Goal: Task Accomplishment & Management: Complete application form

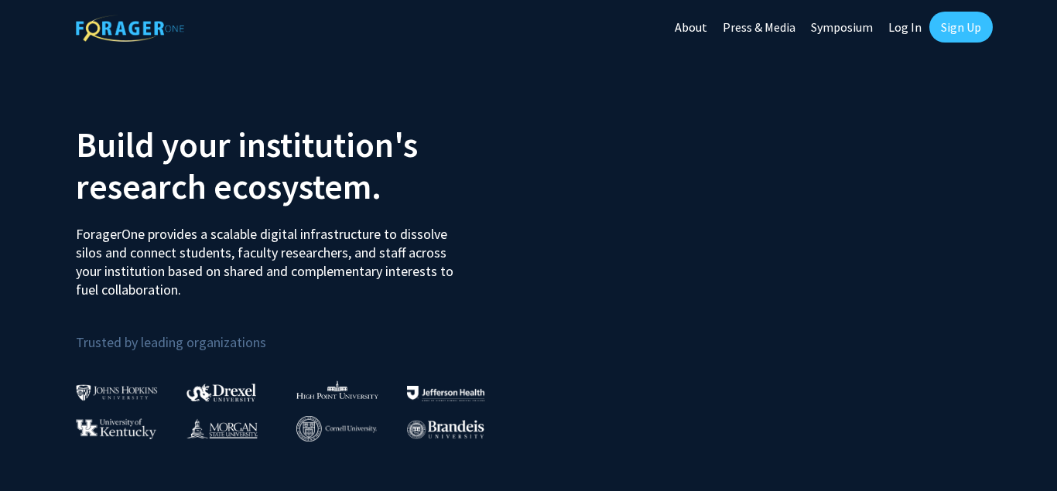
click at [945, 30] on link "Sign Up" at bounding box center [961, 27] width 63 height 31
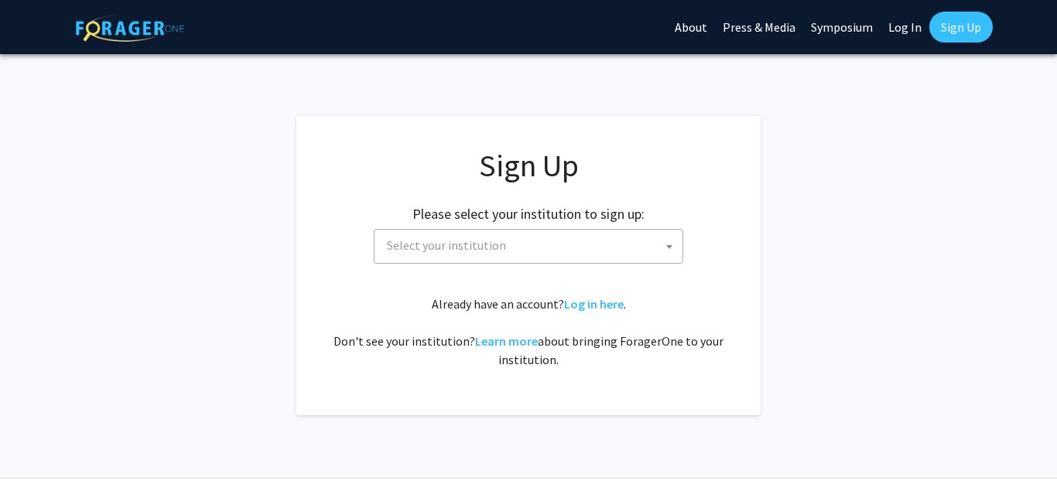
click at [614, 259] on span "Select your institution" at bounding box center [532, 246] width 302 height 32
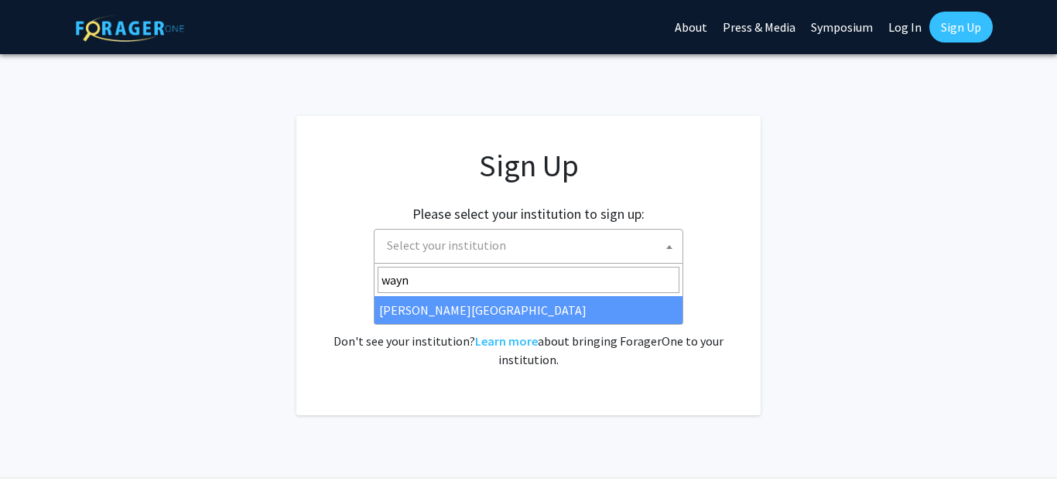
type input "[PERSON_NAME]"
select select "21"
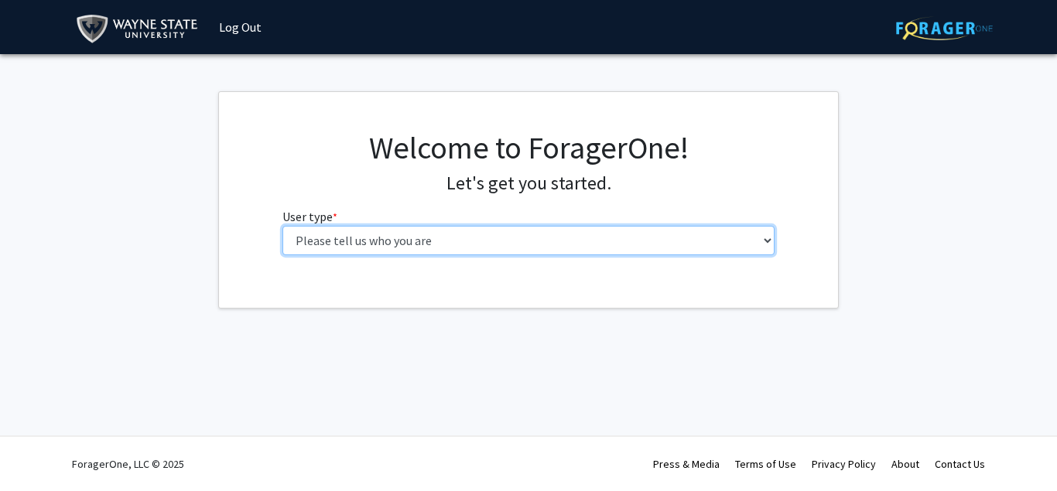
click at [283, 226] on select "Please tell us who you are Undergraduate Student Master's Student Doctoral Cand…" at bounding box center [529, 240] width 493 height 29
select select "1: undergrad"
click option "Undergraduate Student" at bounding box center [0, 0] width 0 height 0
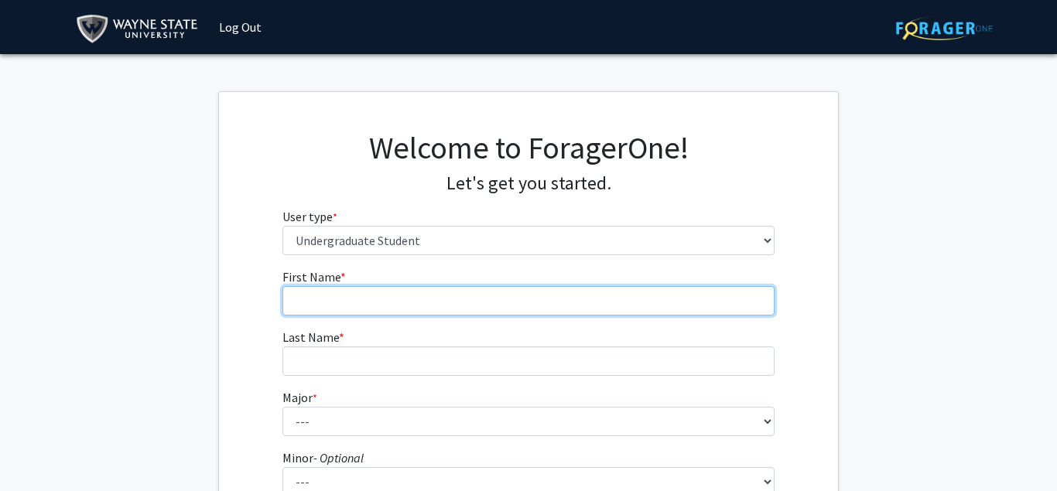
click at [527, 309] on input "First Name * required" at bounding box center [529, 300] width 493 height 29
type input "Beck"
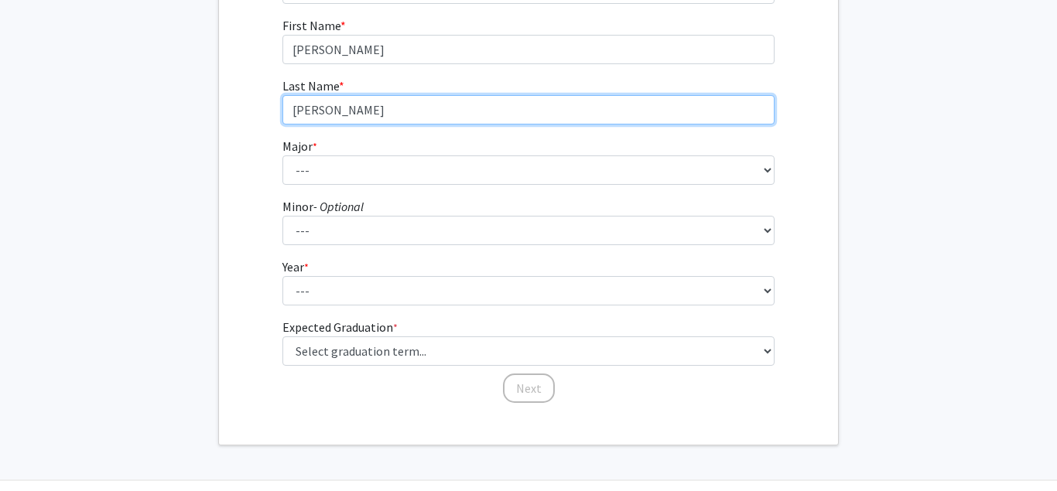
scroll to position [254, 0]
type input "Dorton"
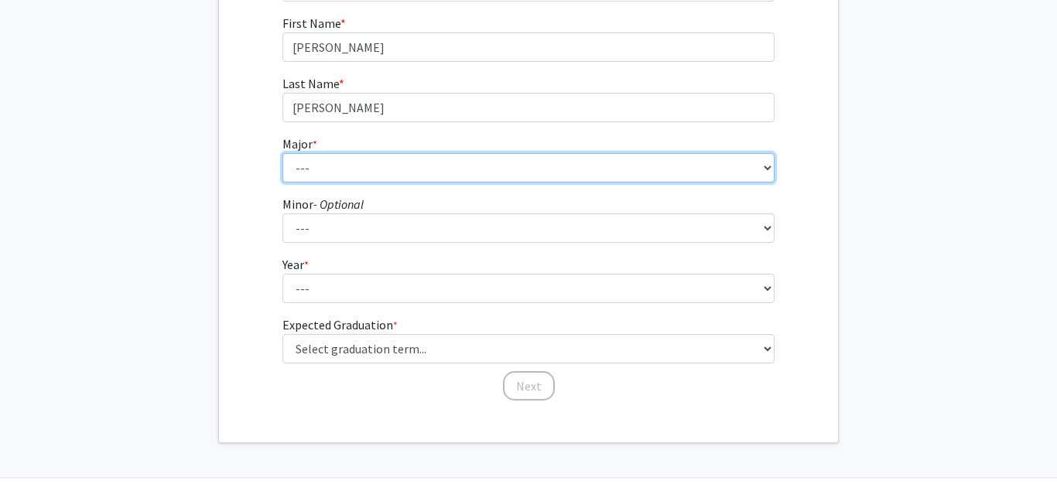
click at [283, 153] on select "--- Accounting African American Studies Anthropology Applied Behavior Analysis …" at bounding box center [529, 167] width 493 height 29
select select "12: 1792"
click option "Biological Sciences" at bounding box center [0, 0] width 0 height 0
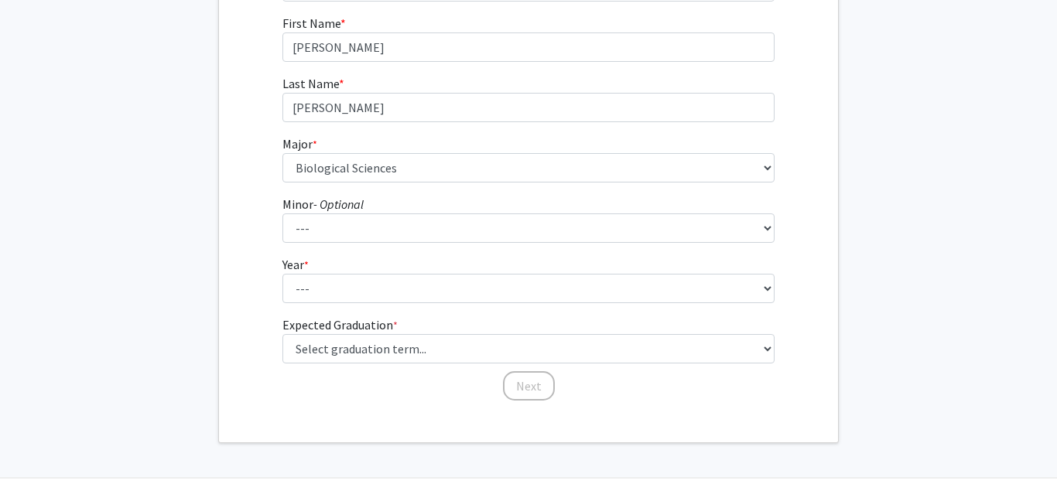
click at [353, 210] on icon "- Optional" at bounding box center [338, 204] width 50 height 15
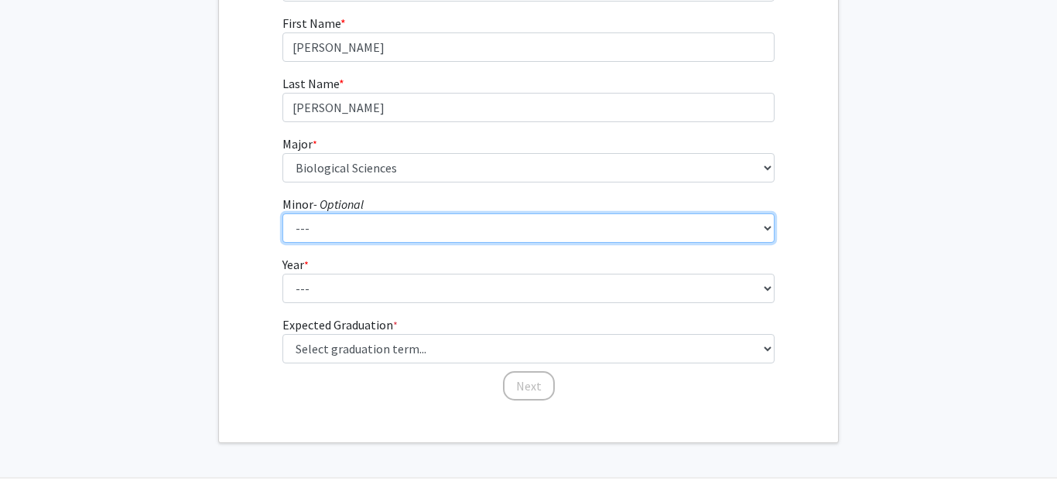
click at [353, 214] on select "--- African American Studies Africana Theatre and Dance Animation and Interacti…" at bounding box center [529, 228] width 493 height 29
click at [283, 214] on select "--- African American Studies Africana Theatre and Dance Animation and Interacti…" at bounding box center [529, 228] width 493 height 29
select select "101: 1466"
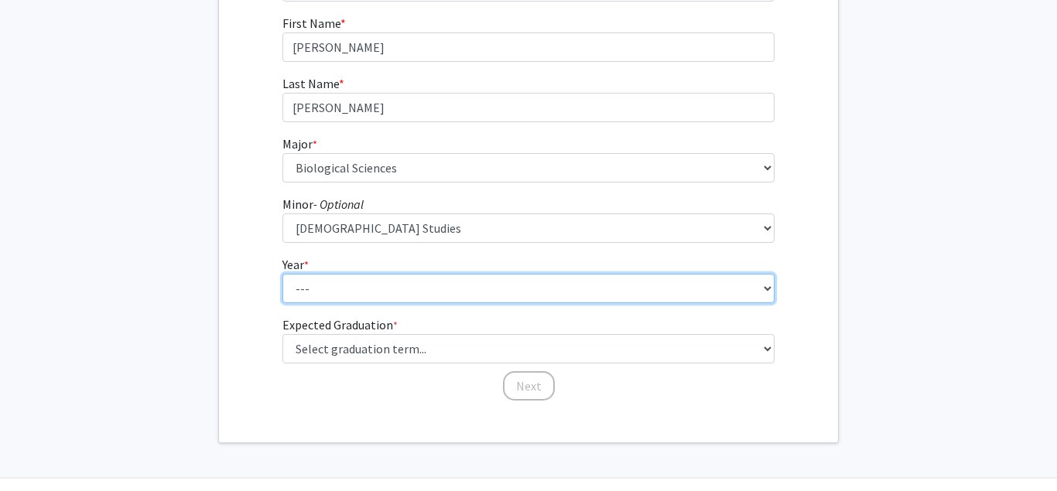
click at [283, 274] on select "--- First-year Sophomore Junior Senior Postbaccalaureate Certificate" at bounding box center [529, 288] width 493 height 29
select select "4: senior"
click option "Senior" at bounding box center [0, 0] width 0 height 0
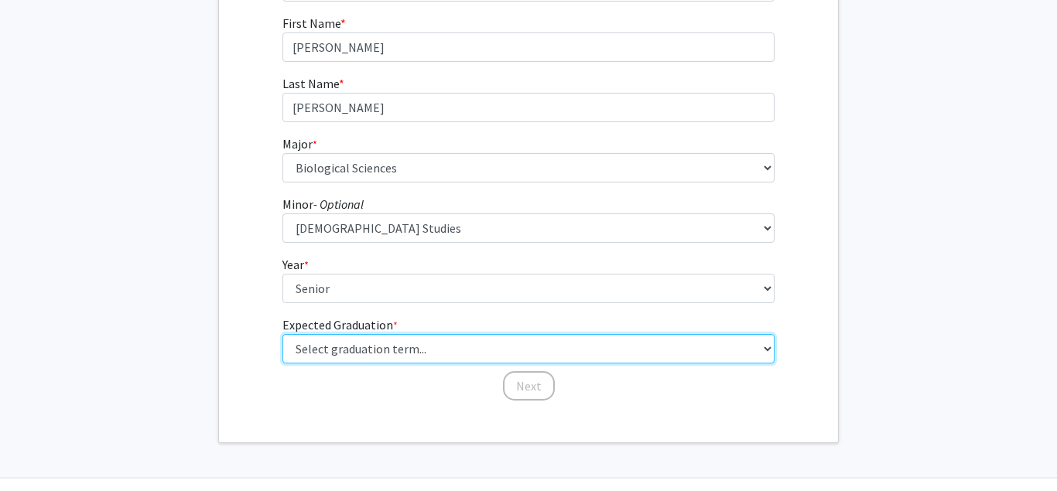
click at [283, 334] on select "Select graduation term... Spring 2025 Summer 2025 Fall 2025 Winter 2025 Spring …" at bounding box center [529, 348] width 493 height 29
click option "Spring 2026" at bounding box center [0, 0] width 0 height 0
click at [283, 334] on select "Select graduation term... Spring 2025 Summer 2025 Fall 2025 Winter 2025 Spring …" at bounding box center [529, 348] width 493 height 29
select select "9: spring_2027"
click option "Spring 2027" at bounding box center [0, 0] width 0 height 0
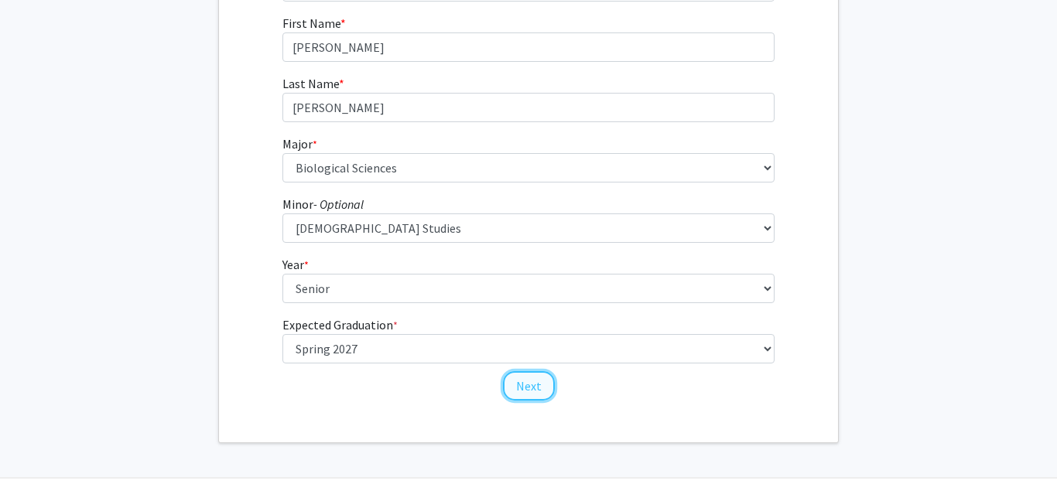
click at [531, 391] on button "Next" at bounding box center [529, 386] width 52 height 29
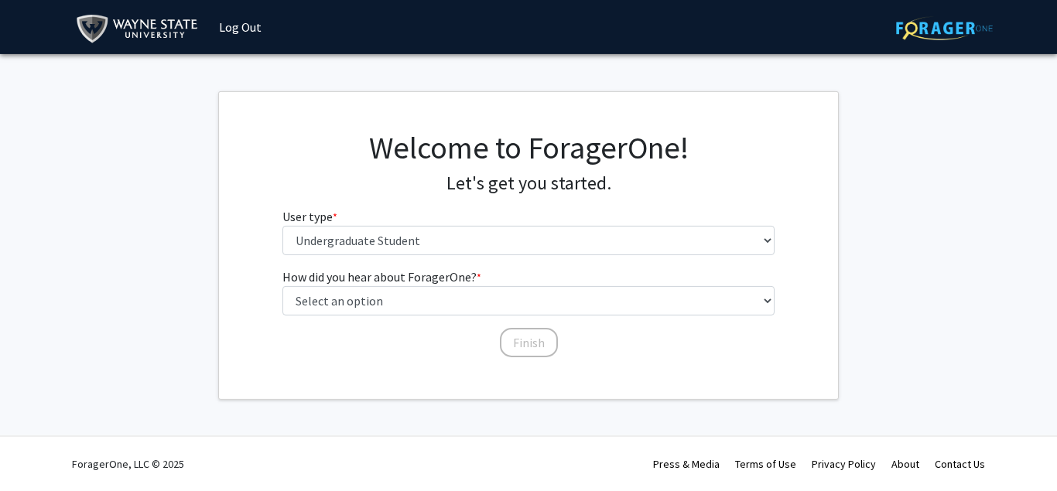
scroll to position [0, 0]
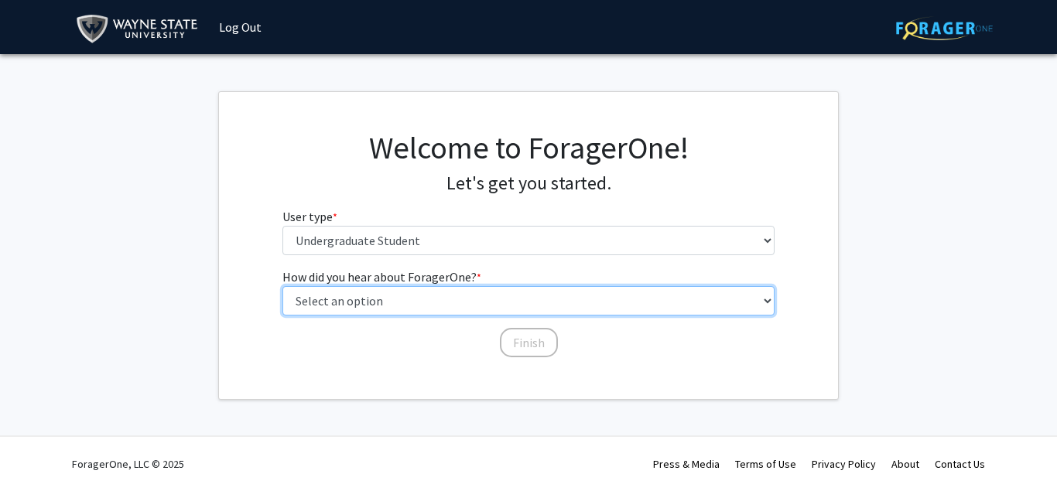
click at [283, 286] on select "Select an option Peer/student recommendation Faculty/staff recommendation Unive…" at bounding box center [529, 300] width 493 height 29
select select "3: university_website"
click option "University website" at bounding box center [0, 0] width 0 height 0
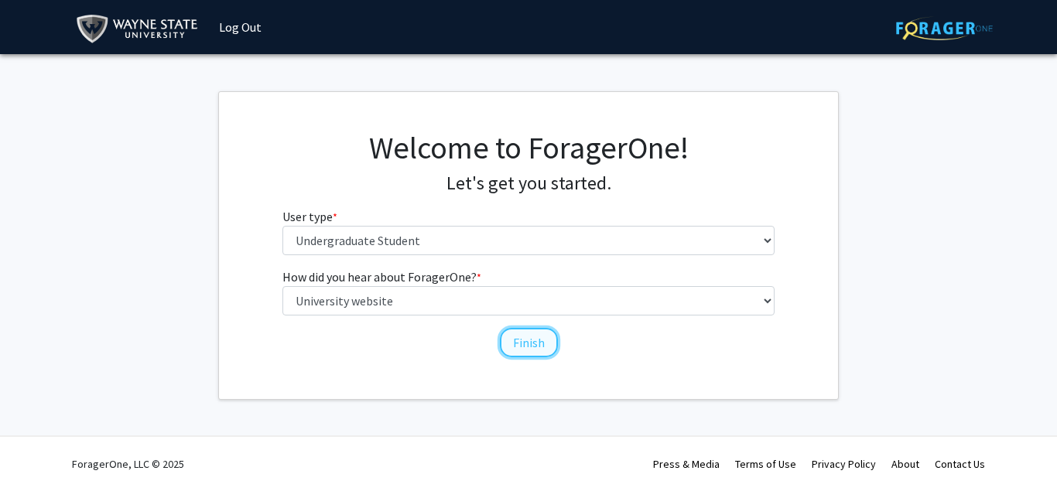
click at [533, 348] on button "Finish" at bounding box center [529, 342] width 58 height 29
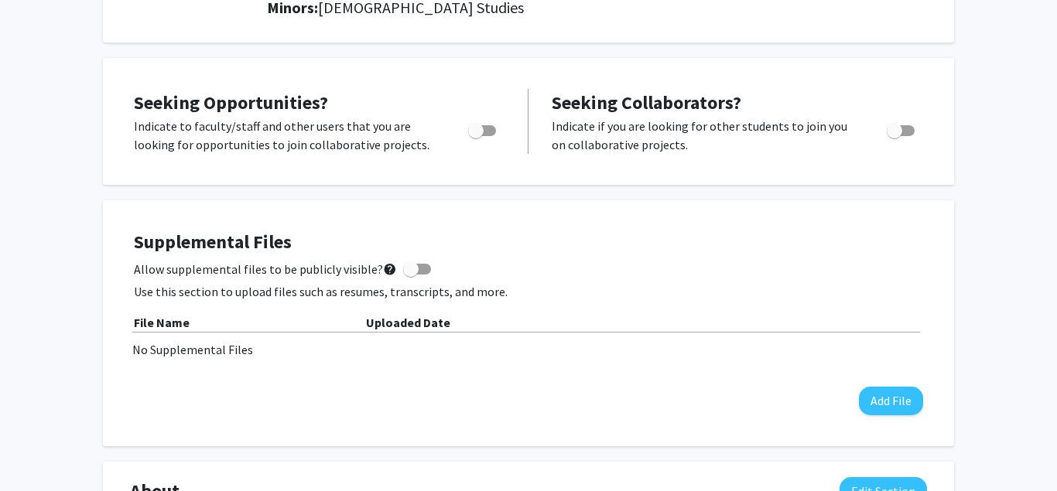
scroll to position [284, 0]
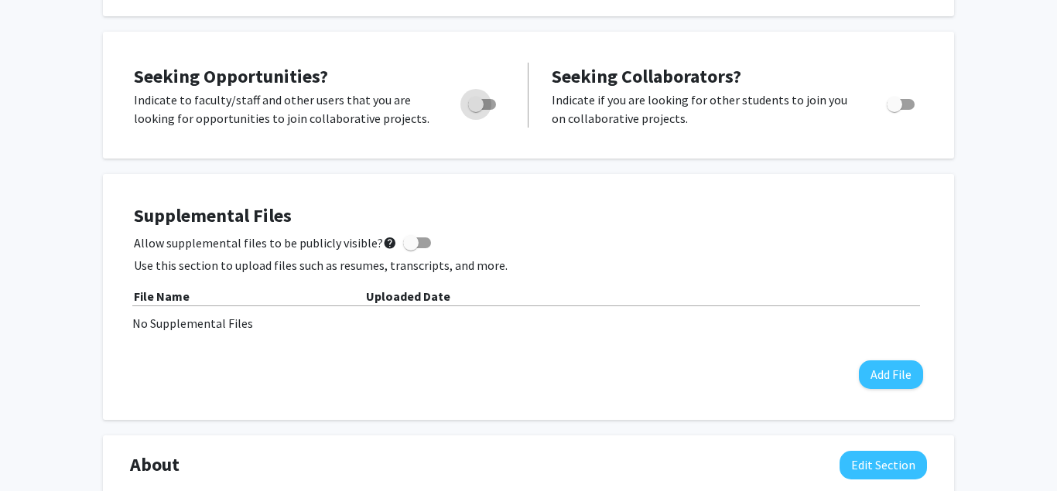
click at [485, 106] on span "Toggle" at bounding box center [482, 104] width 28 height 11
click at [476, 110] on input "Are you actively seeking opportunities?" at bounding box center [475, 110] width 1 height 1
checkbox input "true"
click at [400, 156] on div "Seeking Opportunities? Indicate to faculty/staff and other users that you are l…" at bounding box center [528, 95] width 851 height 127
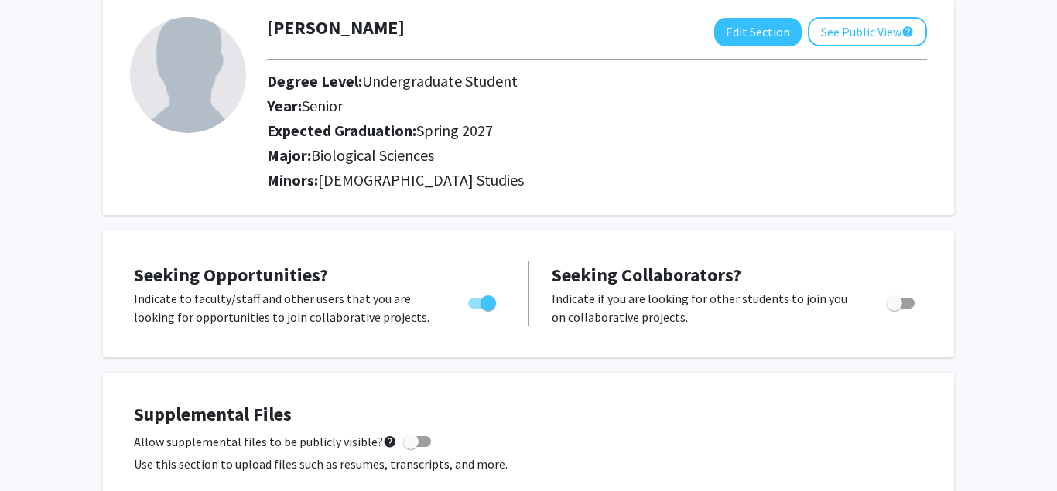
scroll to position [0, 0]
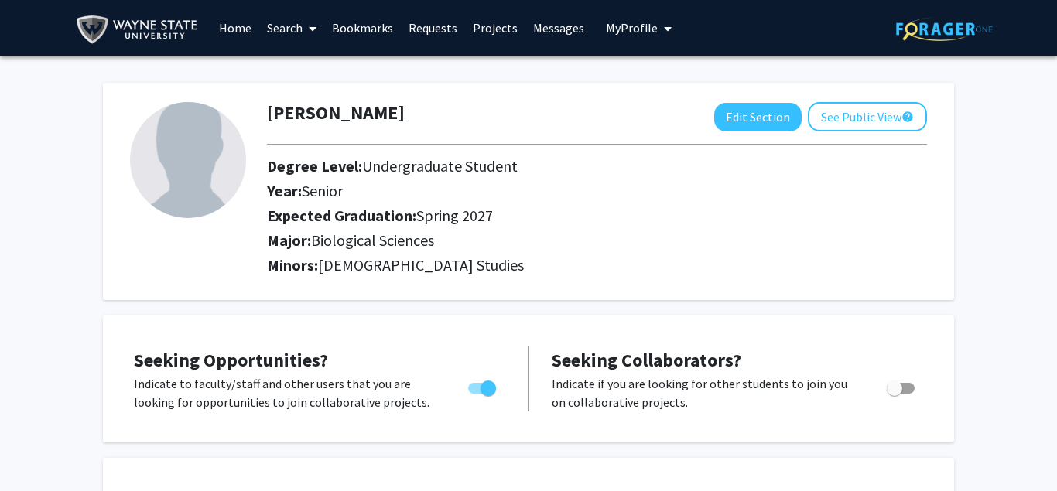
click at [279, 20] on link "Search" at bounding box center [291, 28] width 65 height 54
click at [321, 69] on span "Faculty/Staff" at bounding box center [316, 71] width 114 height 31
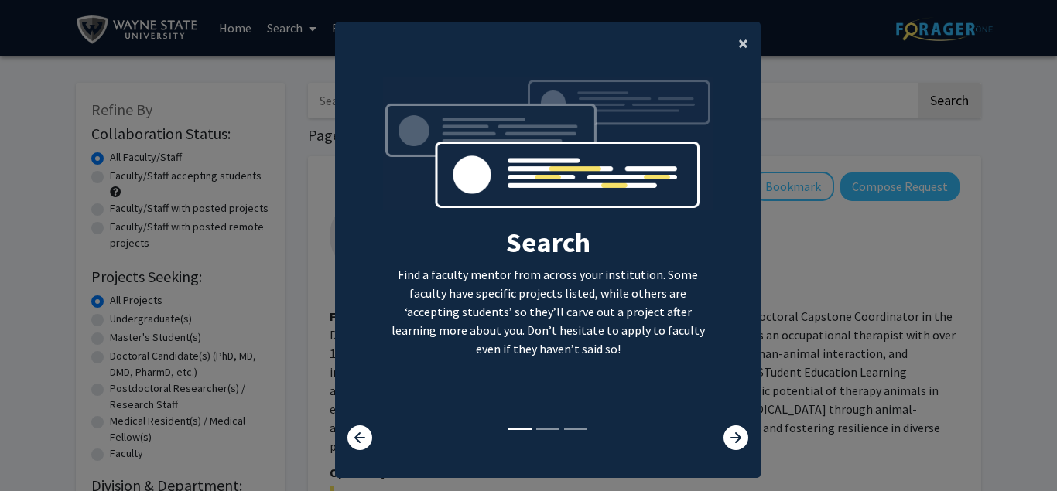
click at [748, 33] on button "×" at bounding box center [743, 43] width 35 height 43
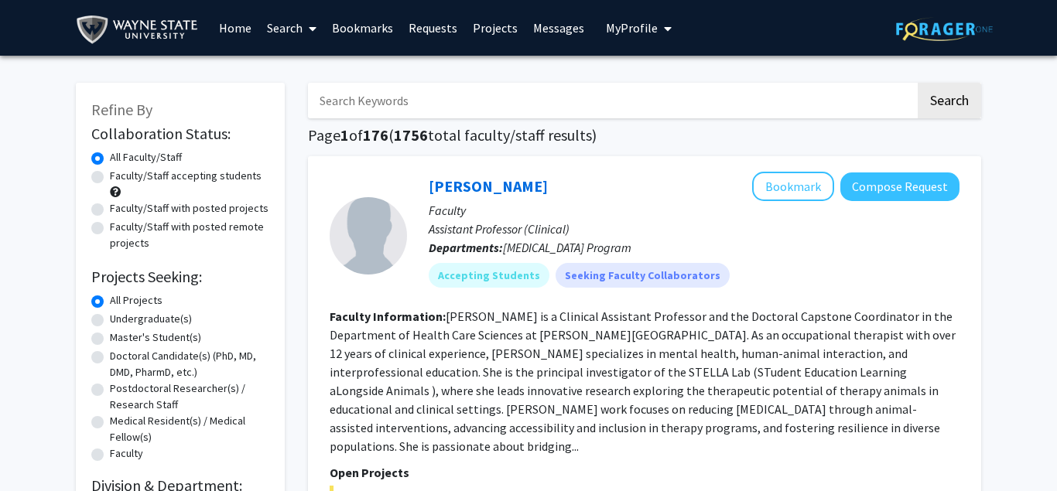
click at [110, 179] on label "Faculty/Staff accepting students" at bounding box center [186, 176] width 152 height 16
click at [110, 178] on input "Faculty/Staff accepting students" at bounding box center [115, 173] width 10 height 10
radio input "true"
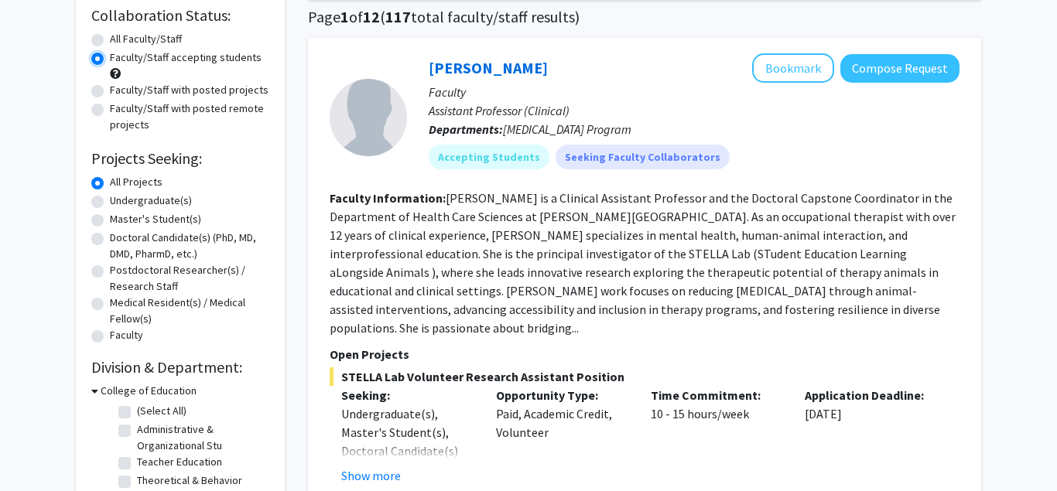
scroll to position [121, 0]
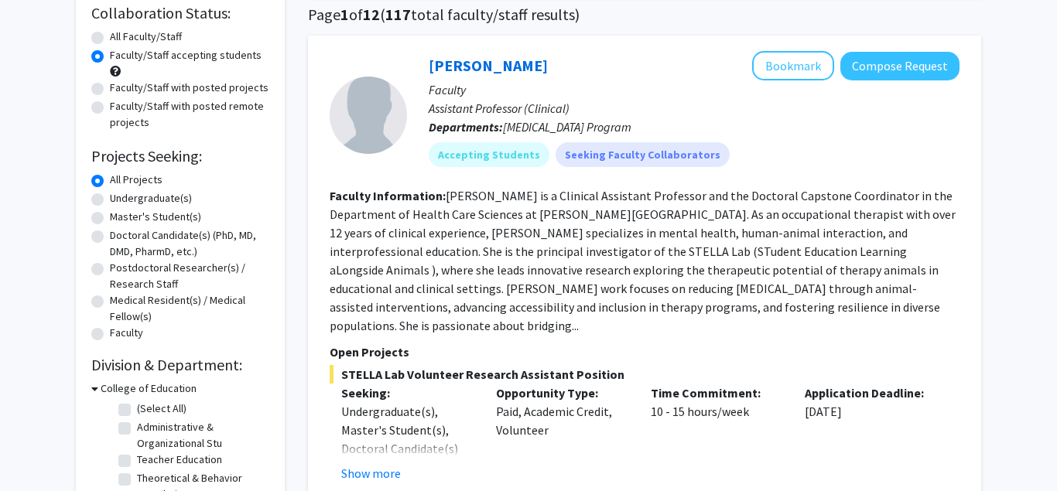
click at [110, 201] on label "Undergraduate(s)" at bounding box center [151, 198] width 82 height 16
click at [110, 200] on input "Undergraduate(s)" at bounding box center [115, 195] width 10 height 10
radio input "true"
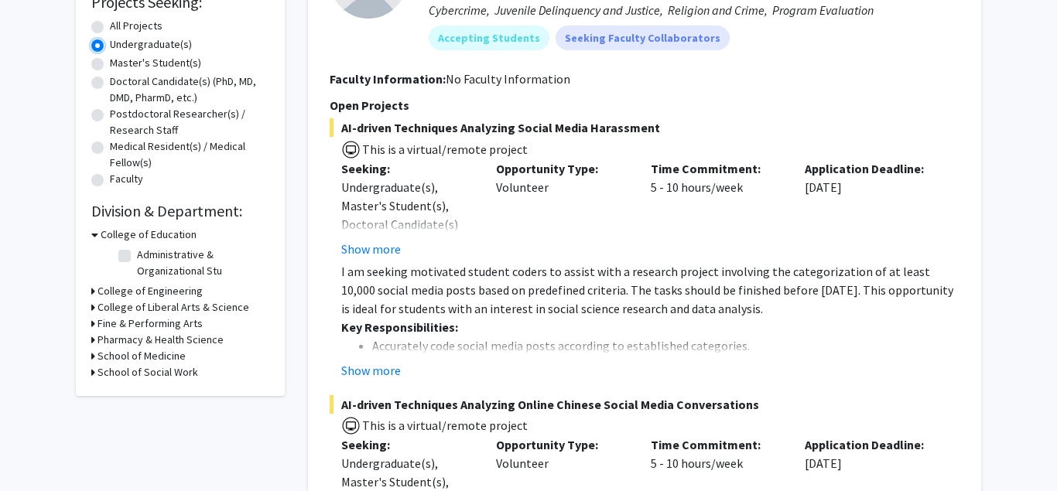
scroll to position [276, 0]
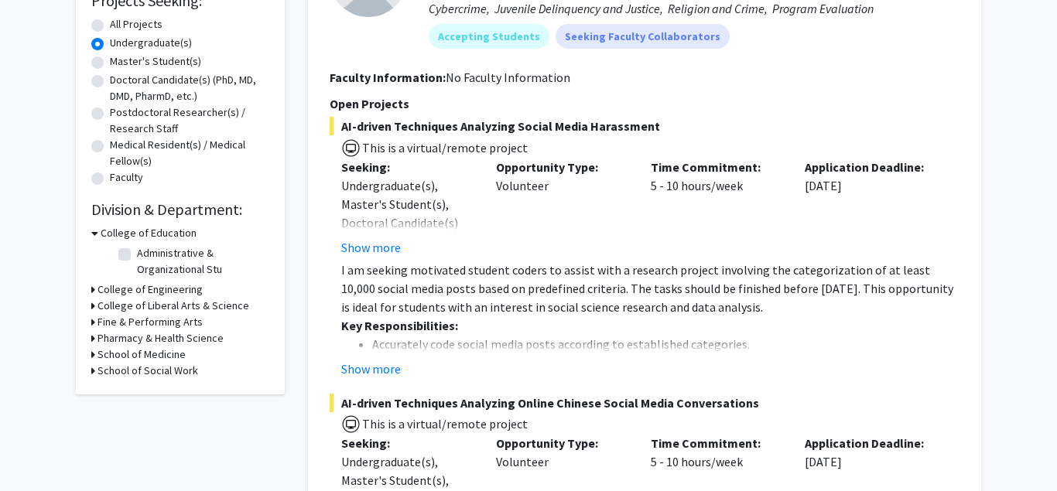
click at [104, 304] on h3 "College of Liberal Arts & Science" at bounding box center [174, 306] width 152 height 16
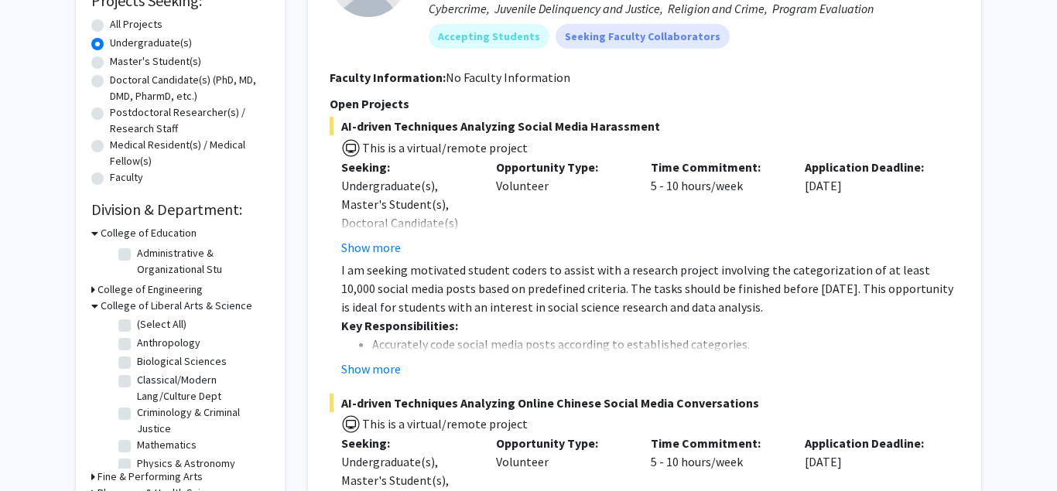
scroll to position [0, 0]
click at [137, 365] on label "Biological Sciences" at bounding box center [182, 363] width 90 height 16
click at [137, 365] on input "Biological Sciences" at bounding box center [142, 360] width 10 height 10
checkbox input "true"
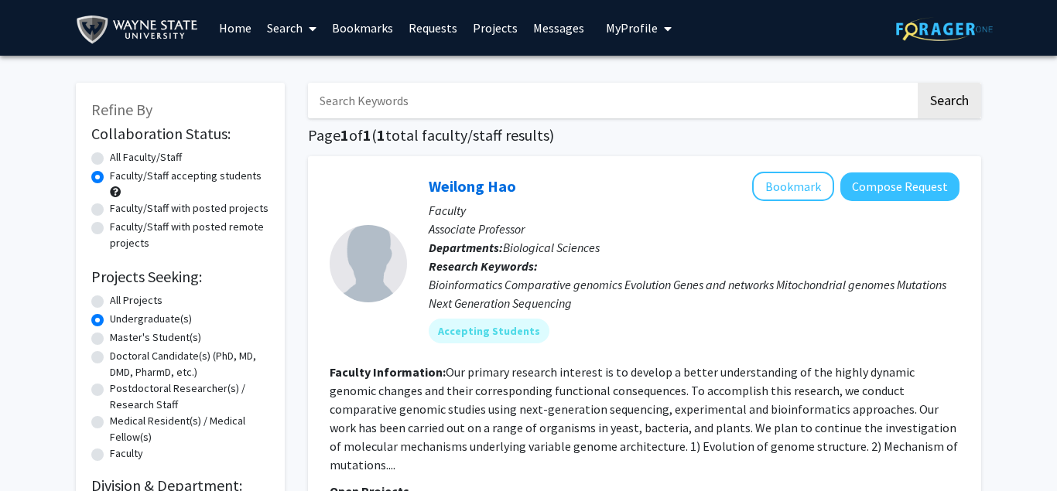
click at [110, 156] on label "All Faculty/Staff" at bounding box center [146, 157] width 72 height 16
click at [110, 156] on input "All Faculty/Staff" at bounding box center [115, 154] width 10 height 10
radio input "true"
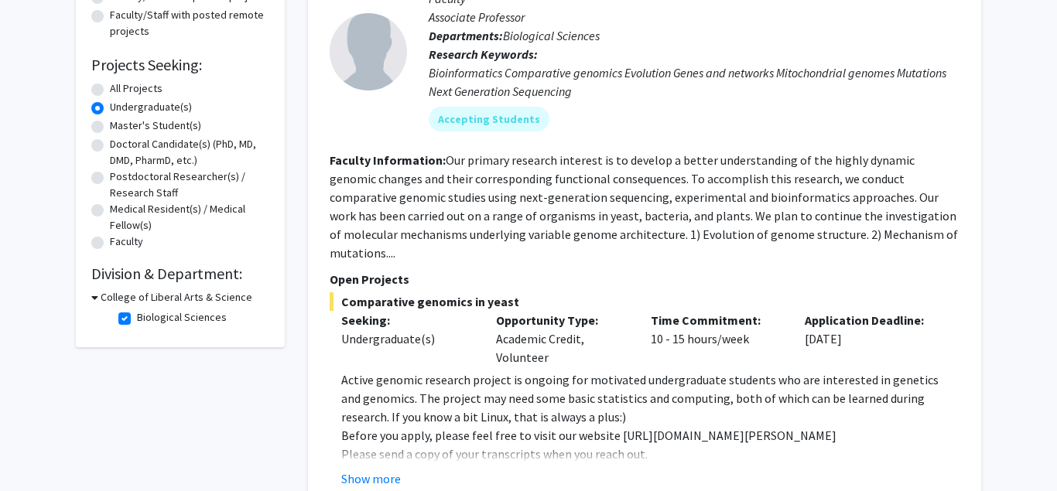
scroll to position [213, 0]
click at [137, 312] on label "Biological Sciences" at bounding box center [182, 317] width 90 height 16
click at [137, 312] on input "Biological Sciences" at bounding box center [142, 314] width 10 height 10
checkbox input "false"
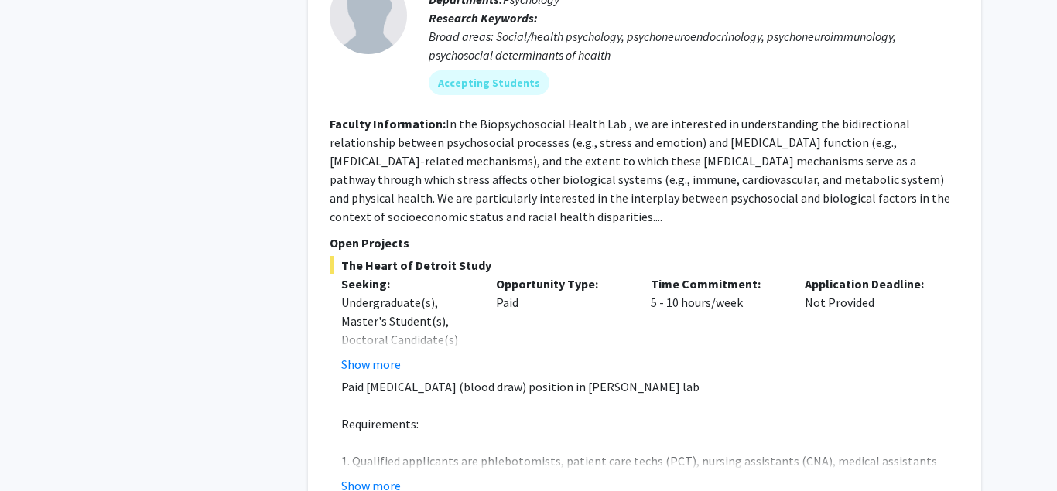
scroll to position [4305, 0]
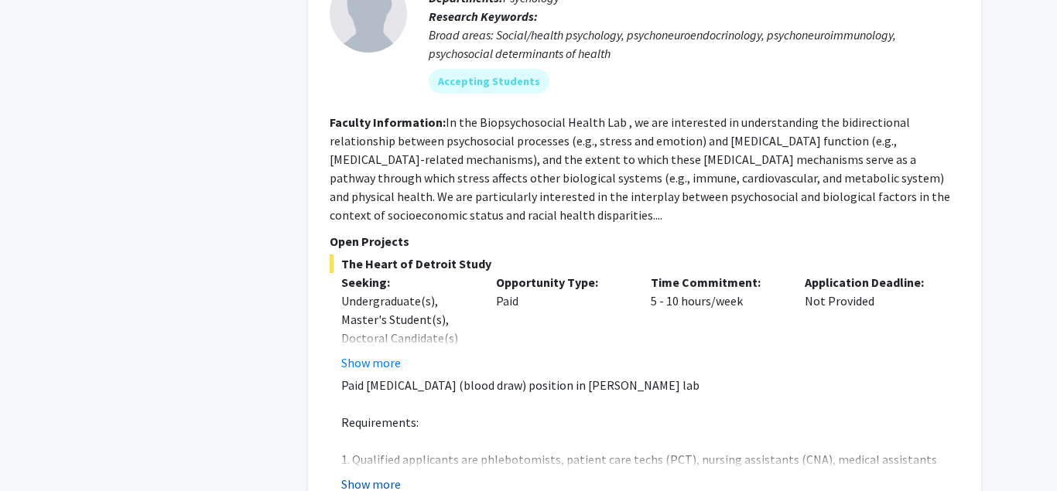
click at [373, 475] on button "Show more" at bounding box center [371, 484] width 60 height 19
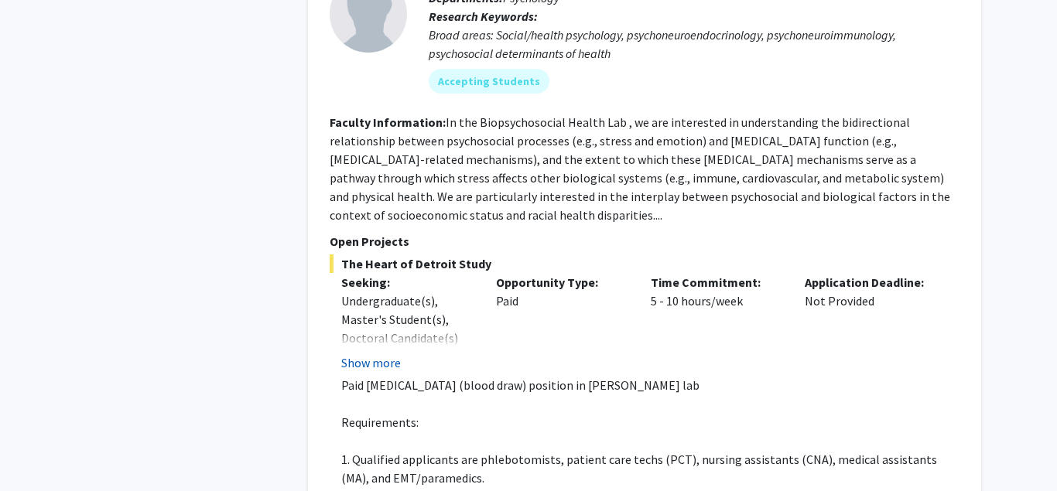
click at [385, 354] on button "Show more" at bounding box center [371, 363] width 60 height 19
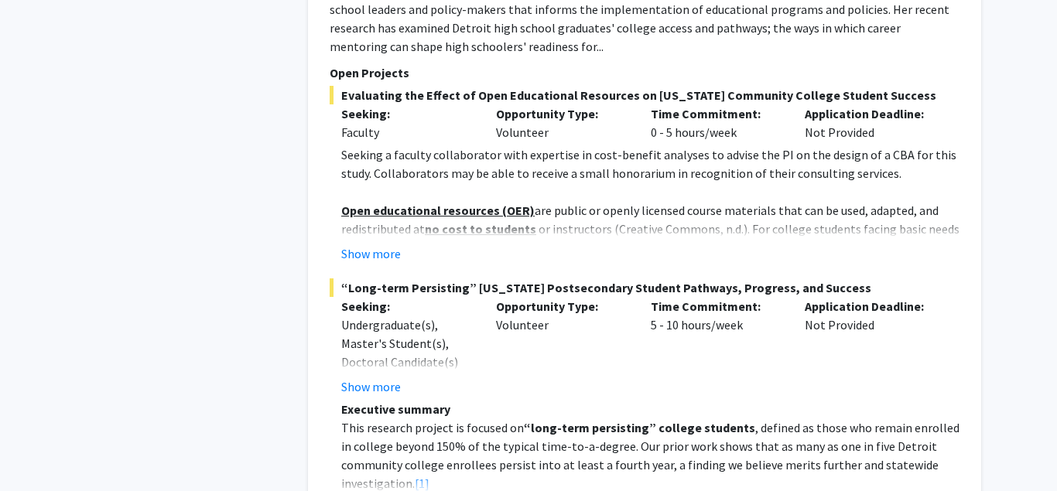
scroll to position [6792, 0]
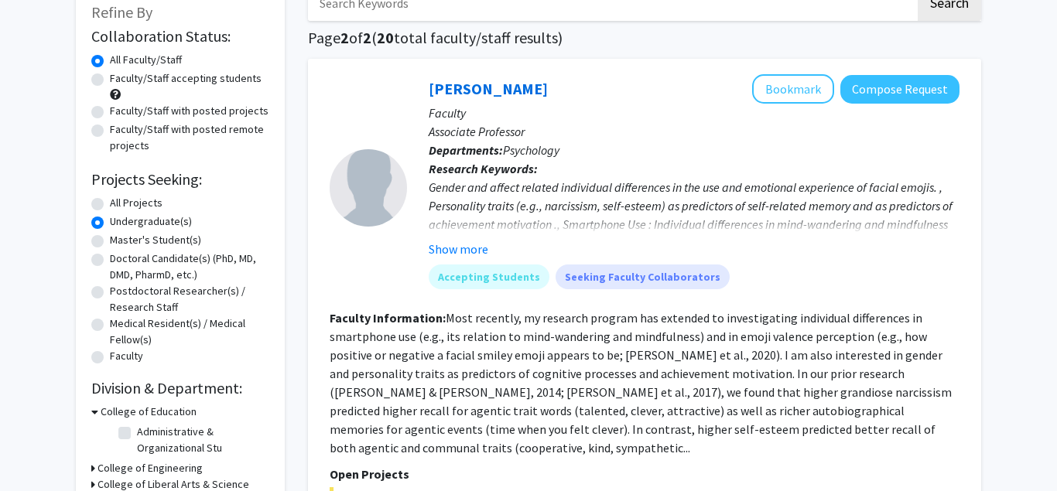
scroll to position [99, 0]
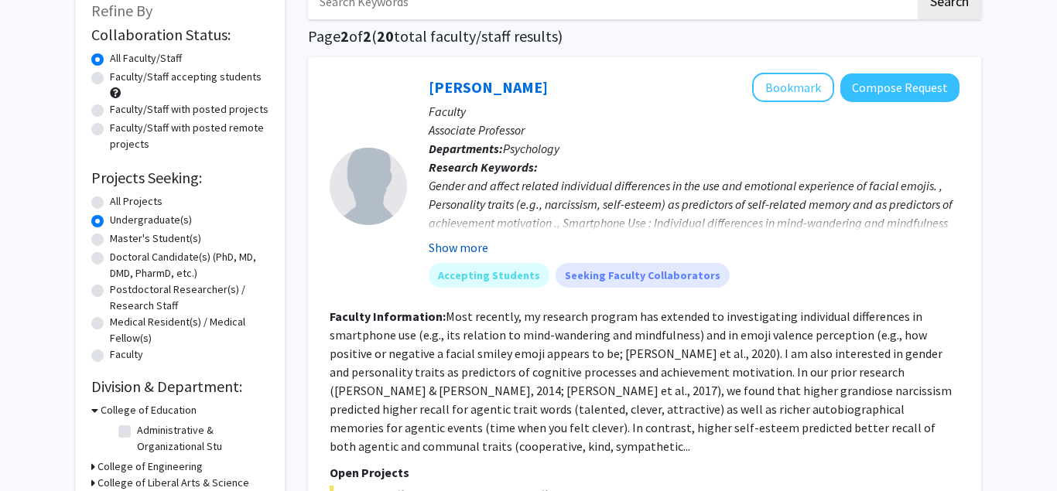
click at [477, 248] on button "Show more" at bounding box center [459, 247] width 60 height 19
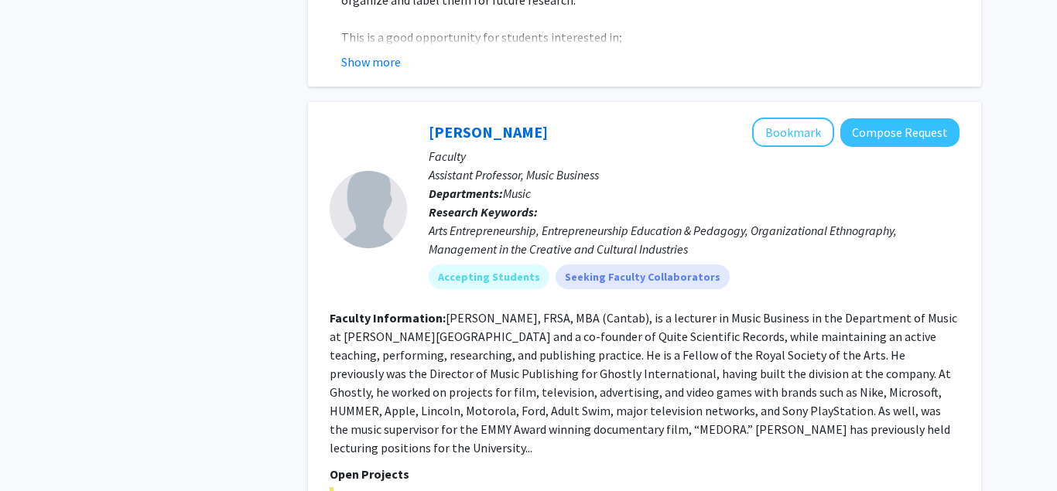
scroll to position [4917, 0]
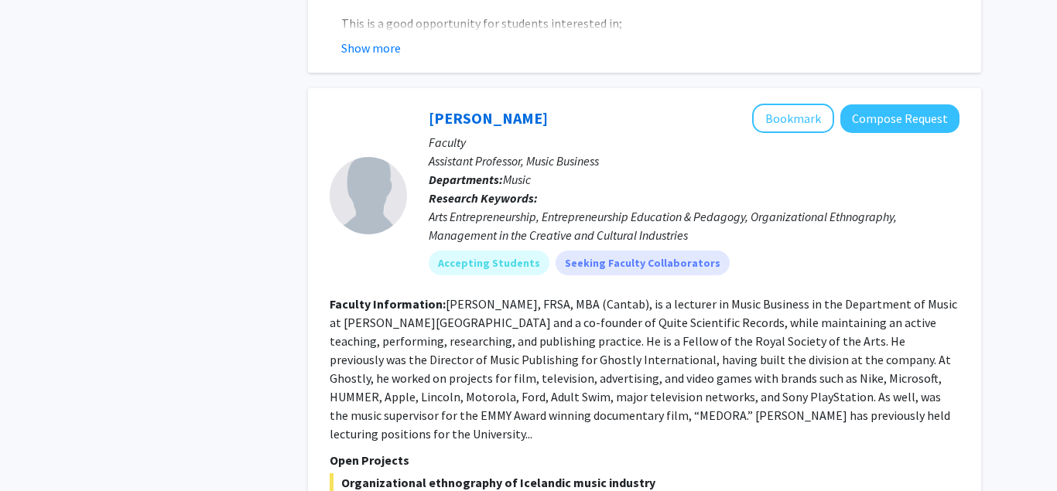
click at [536, 295] on section "Faculty Information: Jeremy Peters, FRSA, MBA (Cantab), is a lecturer in Music …" at bounding box center [645, 369] width 630 height 149
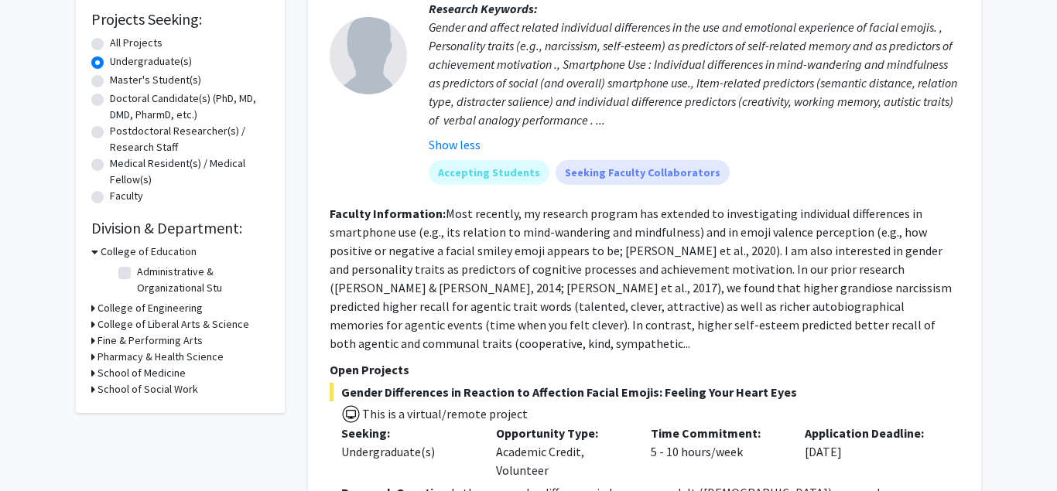
scroll to position [0, 0]
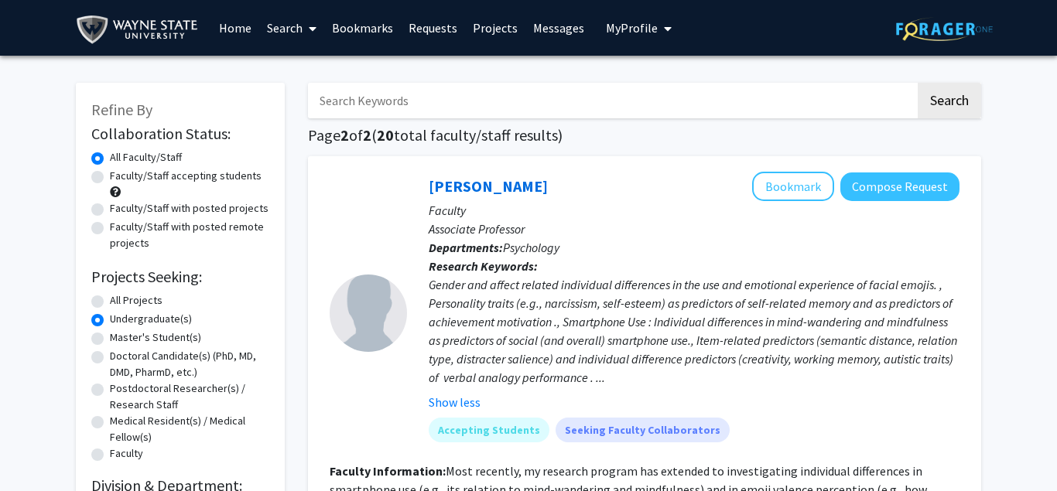
click at [303, 33] on link "Search" at bounding box center [291, 28] width 65 height 54
click at [318, 98] on span "Students" at bounding box center [306, 102] width 94 height 31
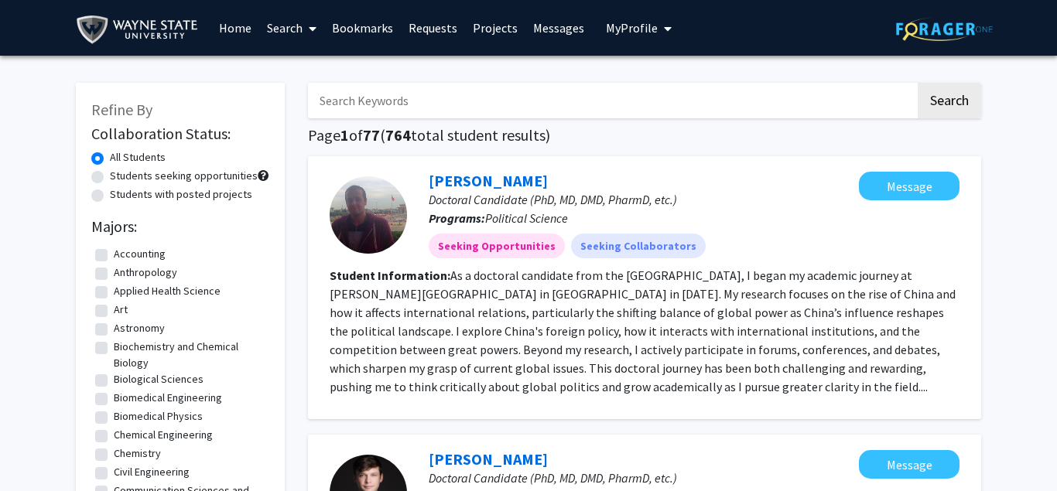
click at [374, 103] on input "Search Keywords" at bounding box center [612, 101] width 608 height 36
type input "biology"
click at [918, 83] on button "Search" at bounding box center [949, 101] width 63 height 36
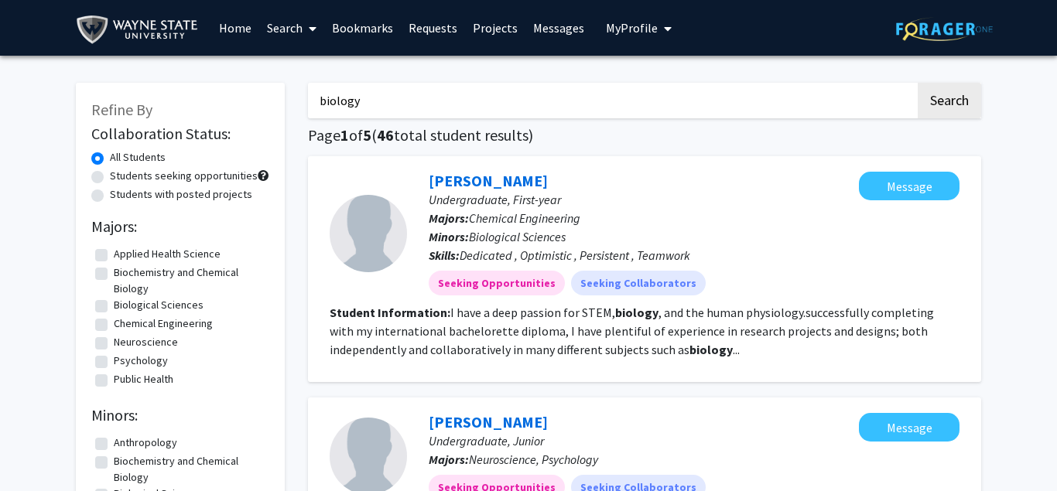
click at [118, 195] on label "Students with posted projects" at bounding box center [181, 195] width 142 height 16
click at [118, 195] on input "Students with posted projects" at bounding box center [115, 192] width 10 height 10
radio input "true"
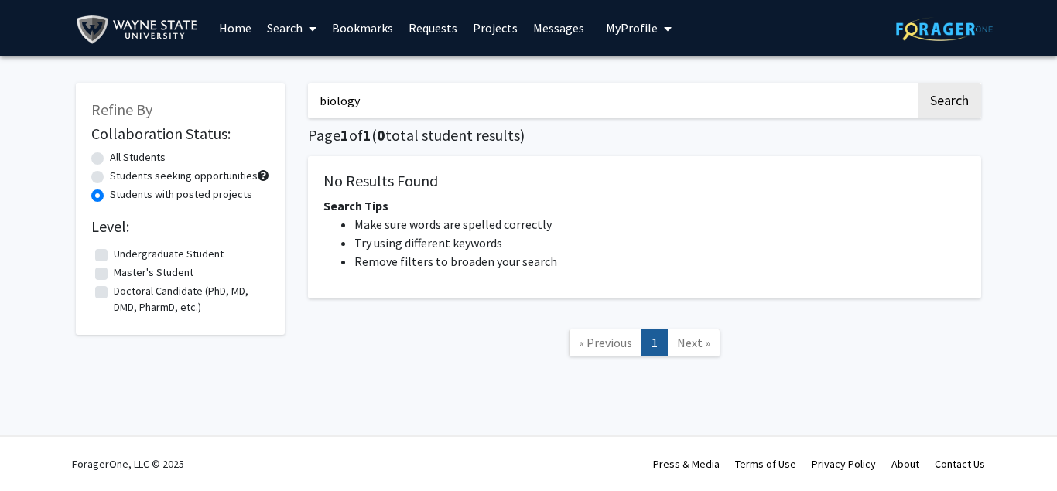
click at [490, 83] on input "biology" at bounding box center [612, 101] width 608 height 36
type input "b"
click at [973, 101] on button "Search" at bounding box center [949, 101] width 63 height 36
radio input "true"
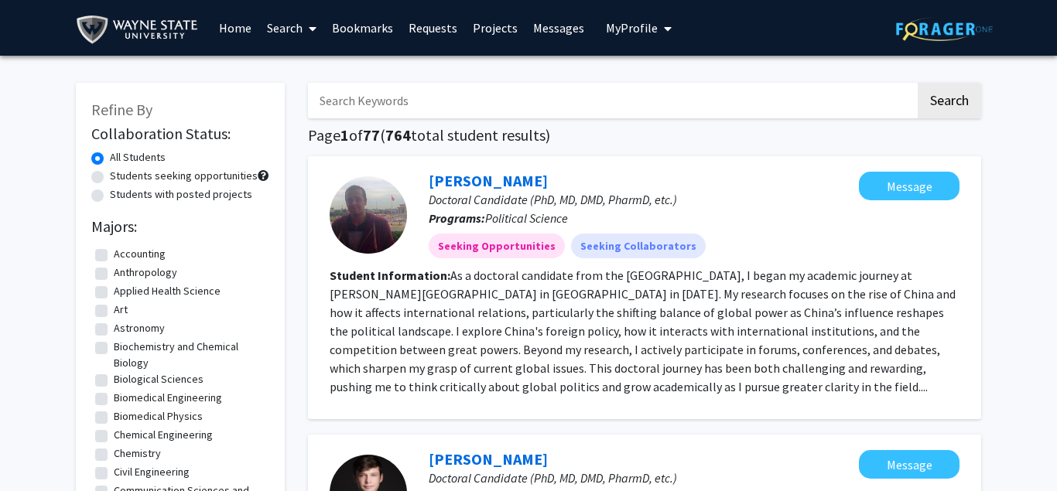
click at [110, 192] on label "Students with posted projects" at bounding box center [181, 195] width 142 height 16
click at [110, 192] on input "Students with posted projects" at bounding box center [115, 192] width 10 height 10
radio input "true"
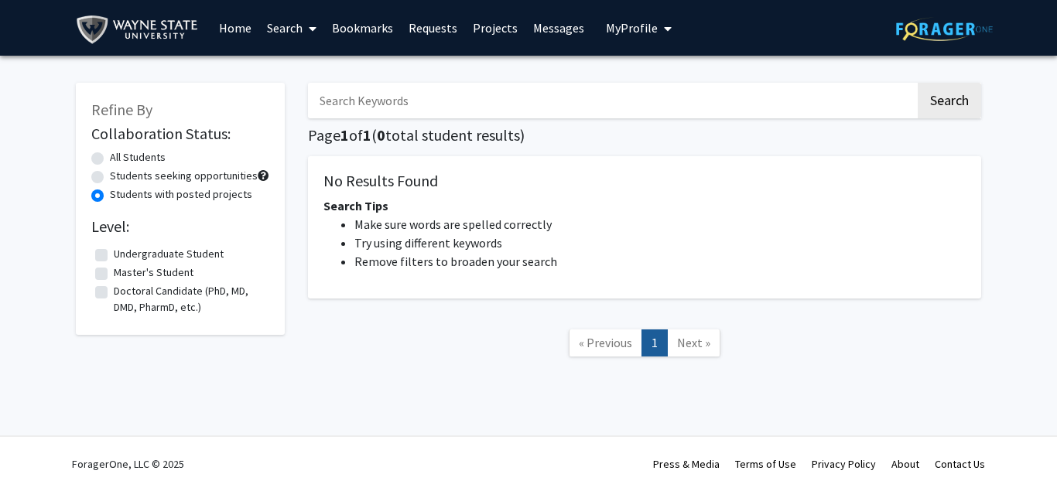
click at [234, 36] on link "Home" at bounding box center [235, 28] width 48 height 54
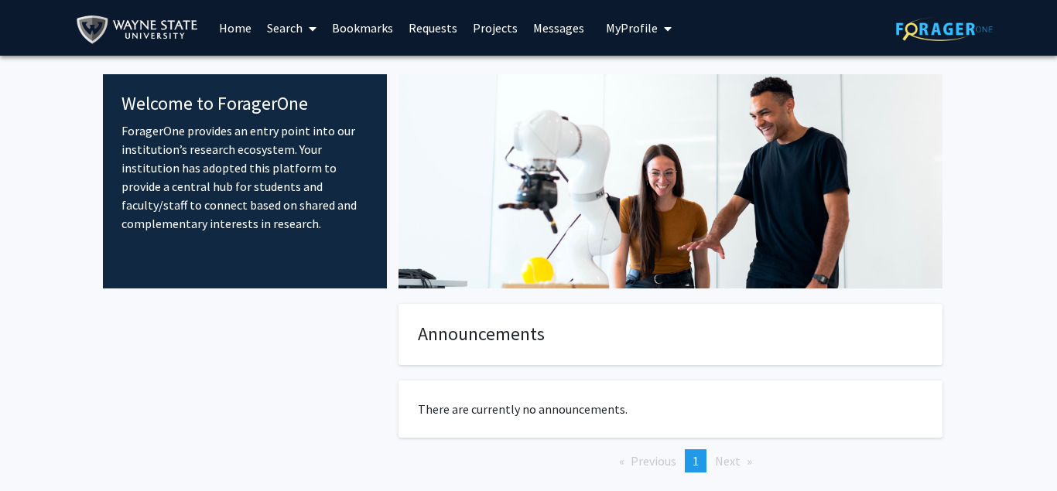
click at [497, 28] on link "Projects" at bounding box center [495, 28] width 60 height 54
